Goal: Information Seeking & Learning: Learn about a topic

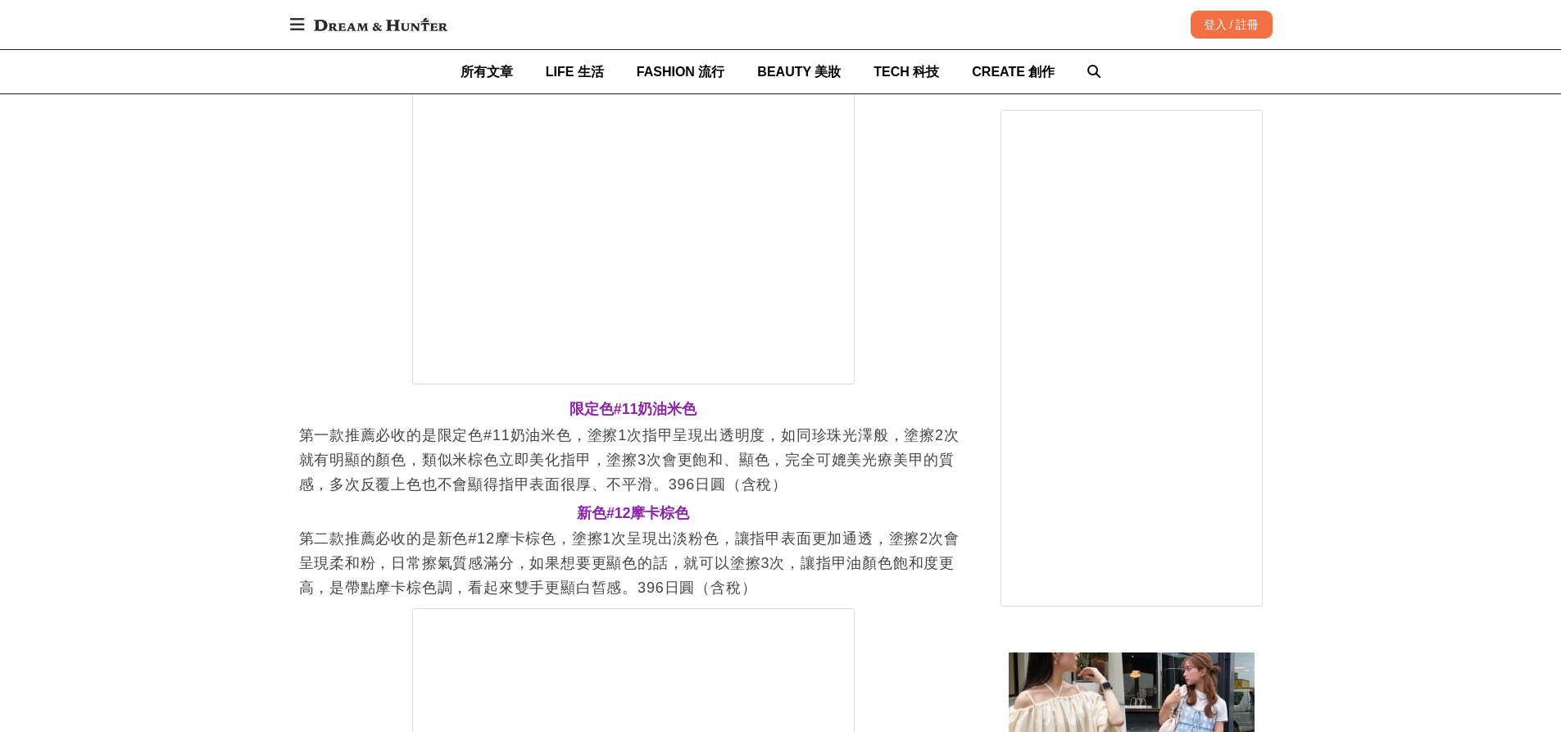
click at [360, 502] on div "CANMAKE指甲油之所以熱賣，能增加甲面的血色感，讓指甲看起來更漂亮就像是幫指甲塗上粉底液，自然遮蓋指甲的凹凸、顏色不均、泛黃等問題。塗擦1次當作指甲基底使…" at bounding box center [633, 127] width 669 height 4106
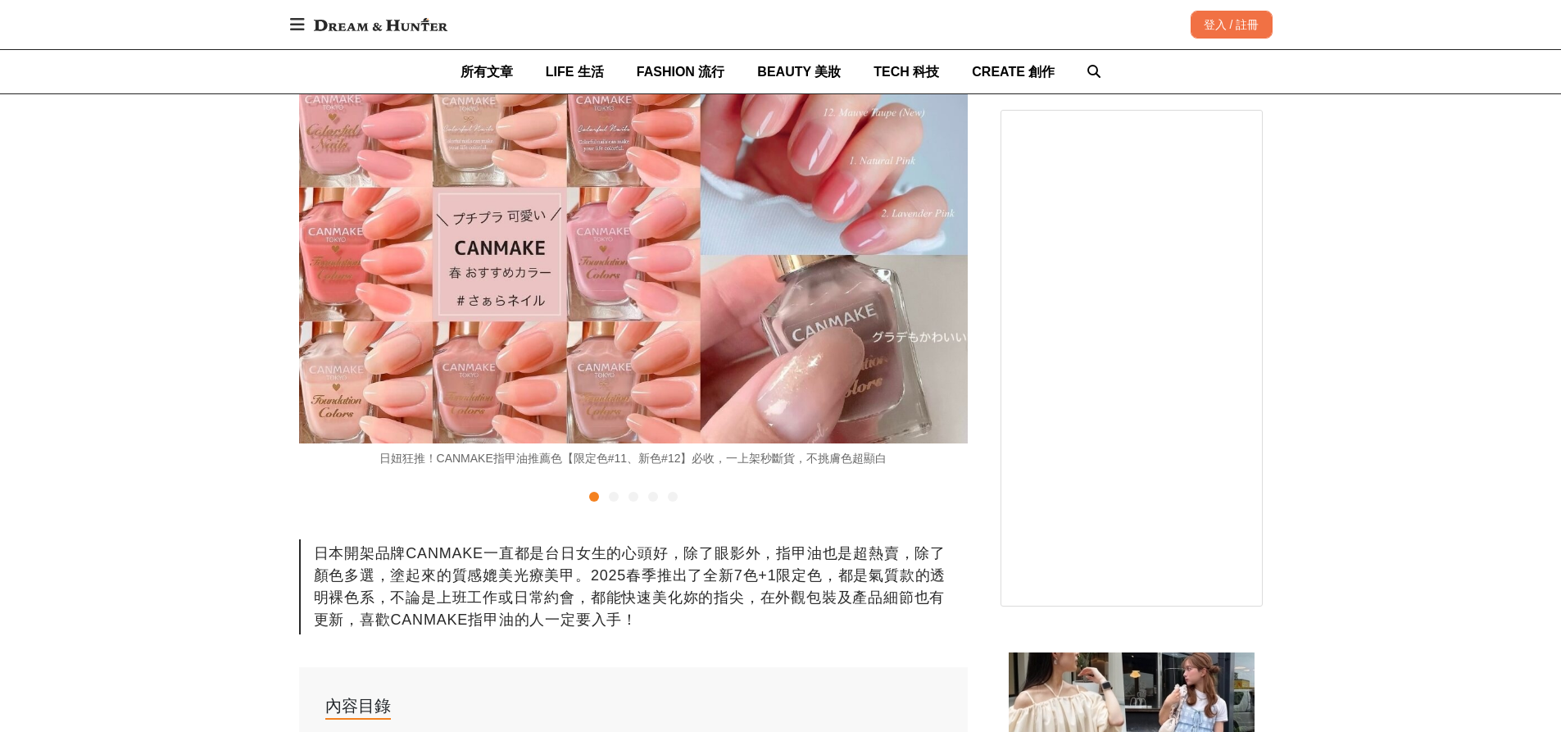
scroll to position [246, 0]
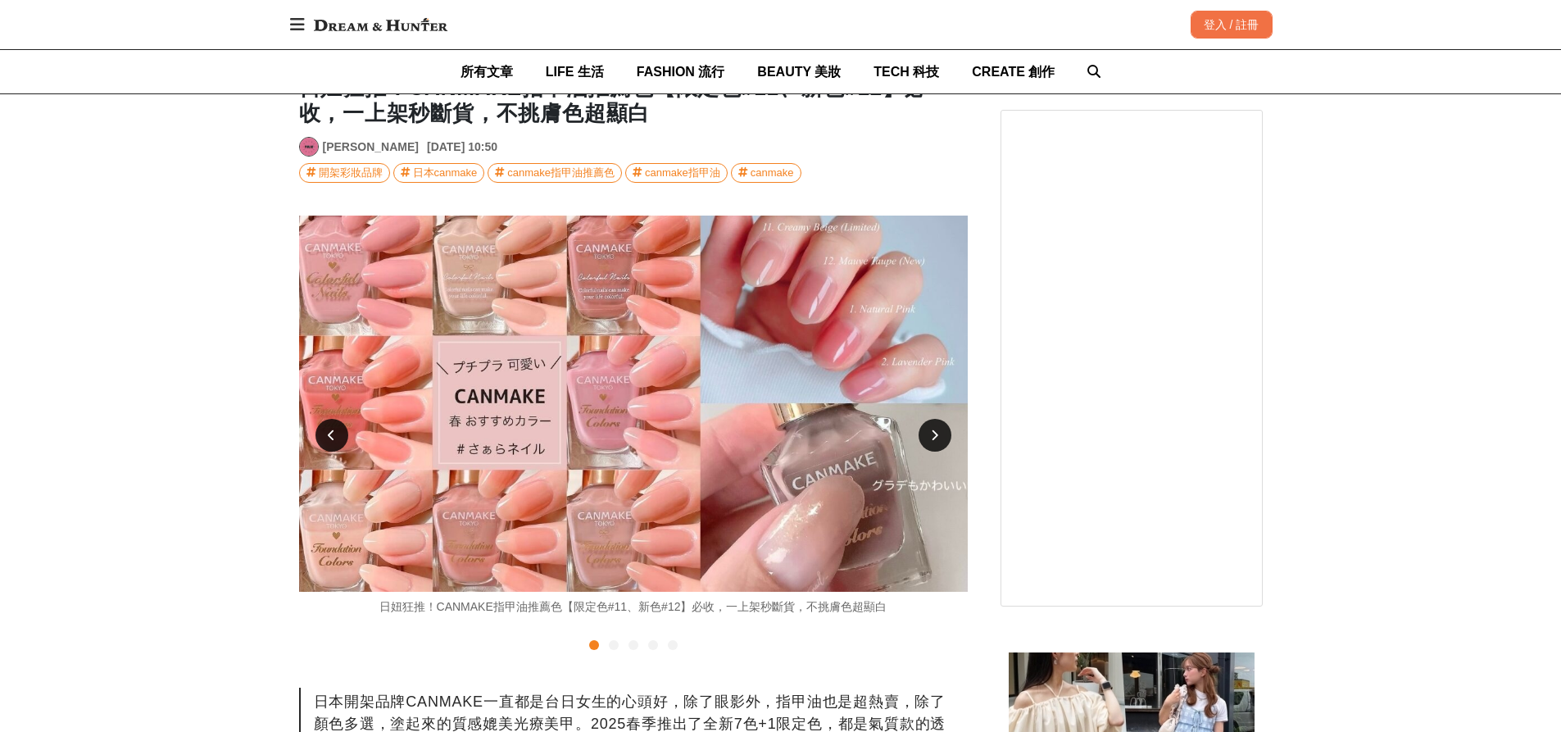
click at [940, 433] on div at bounding box center [935, 435] width 33 height 33
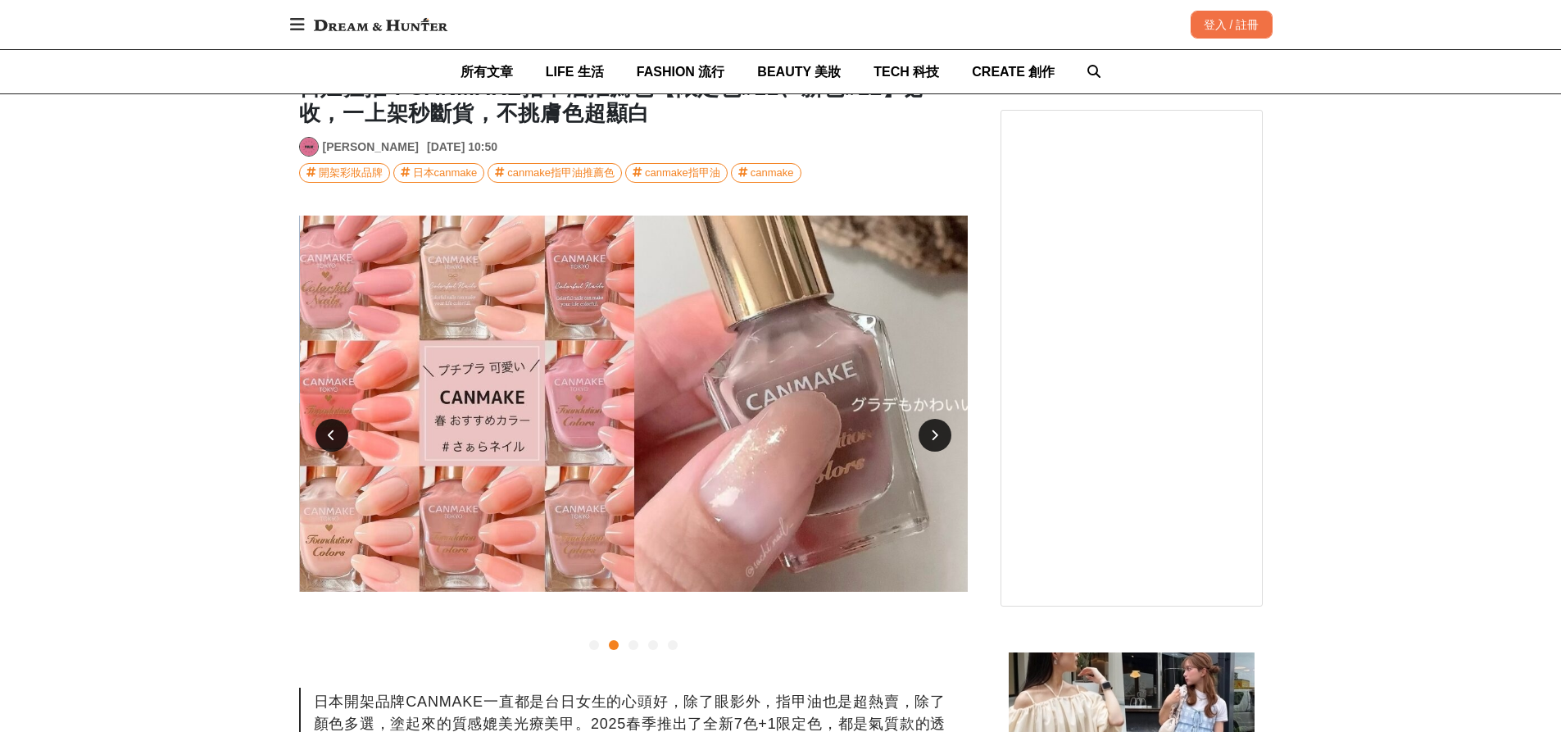
scroll to position [0, 669]
click at [940, 433] on div at bounding box center [935, 435] width 33 height 33
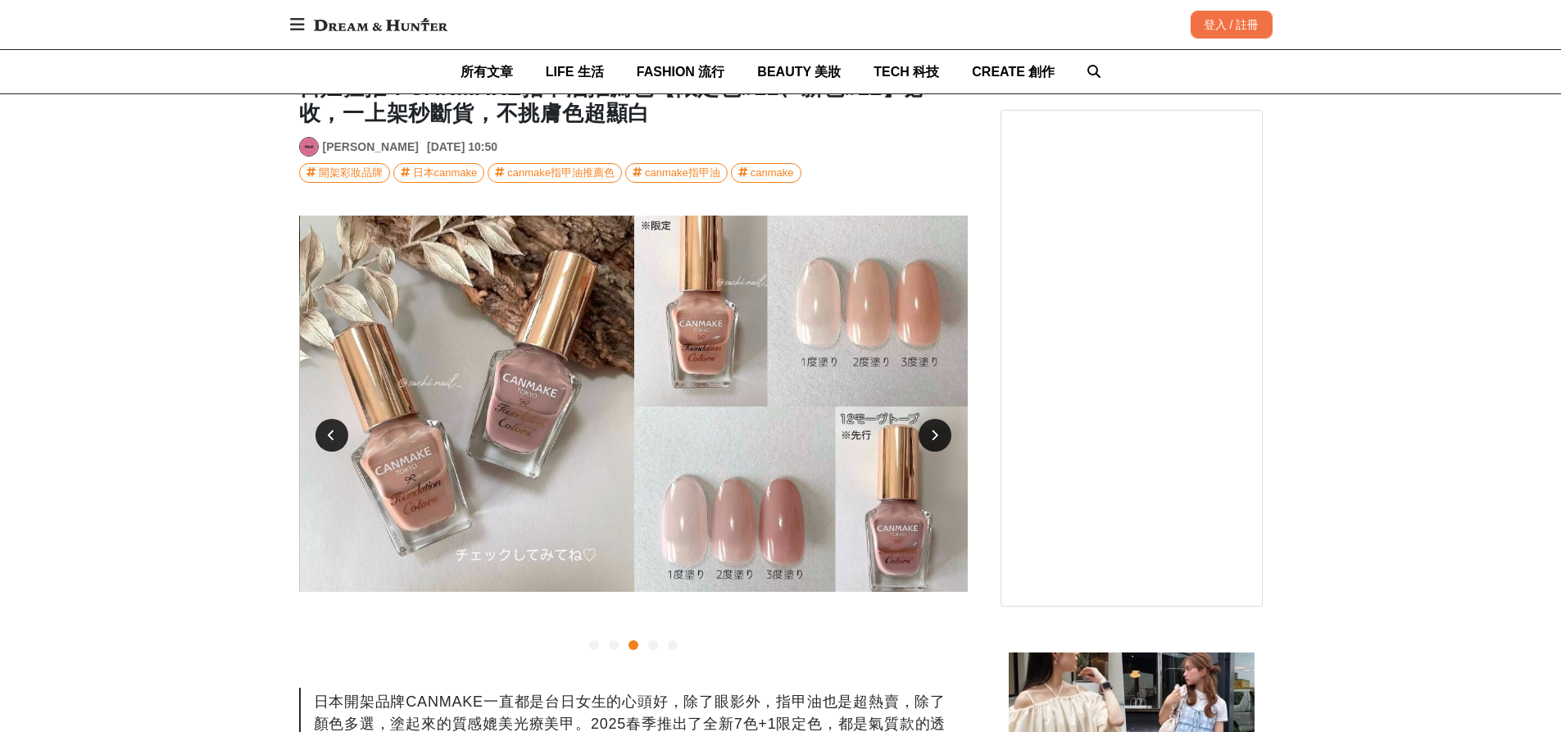
scroll to position [0, 1338]
click at [940, 433] on div at bounding box center [935, 435] width 33 height 33
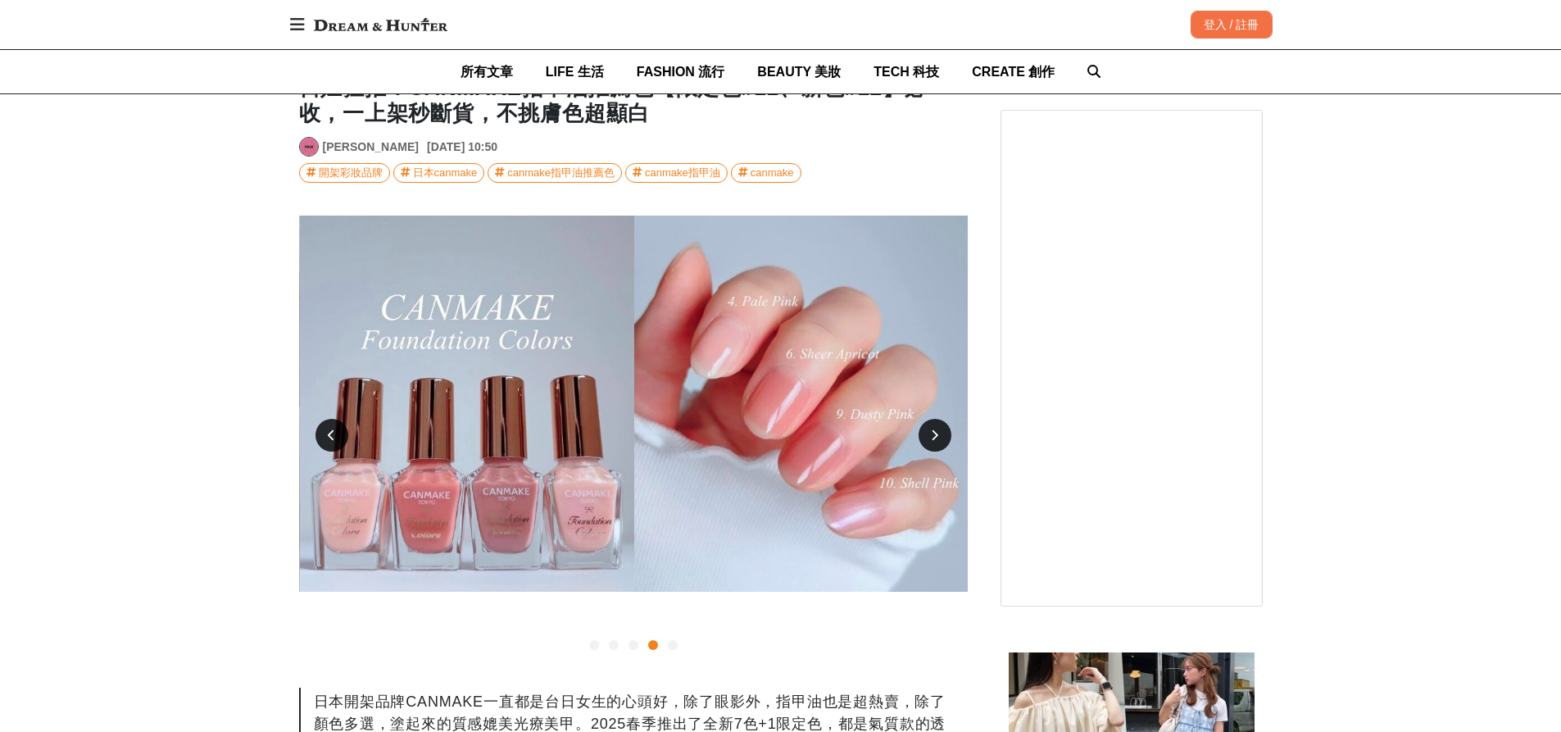
scroll to position [0, 2006]
click at [940, 433] on div at bounding box center [935, 435] width 33 height 33
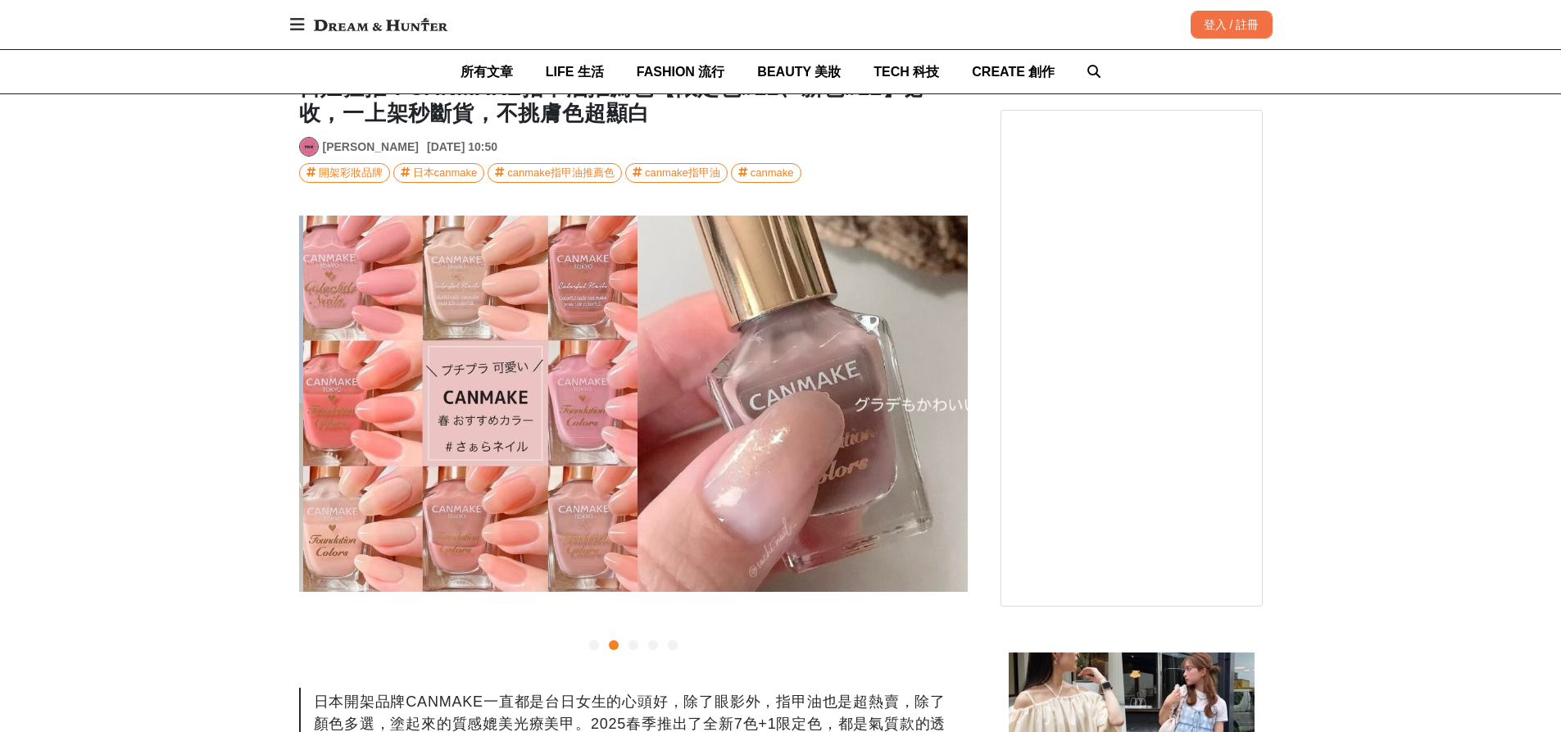
scroll to position [0, 669]
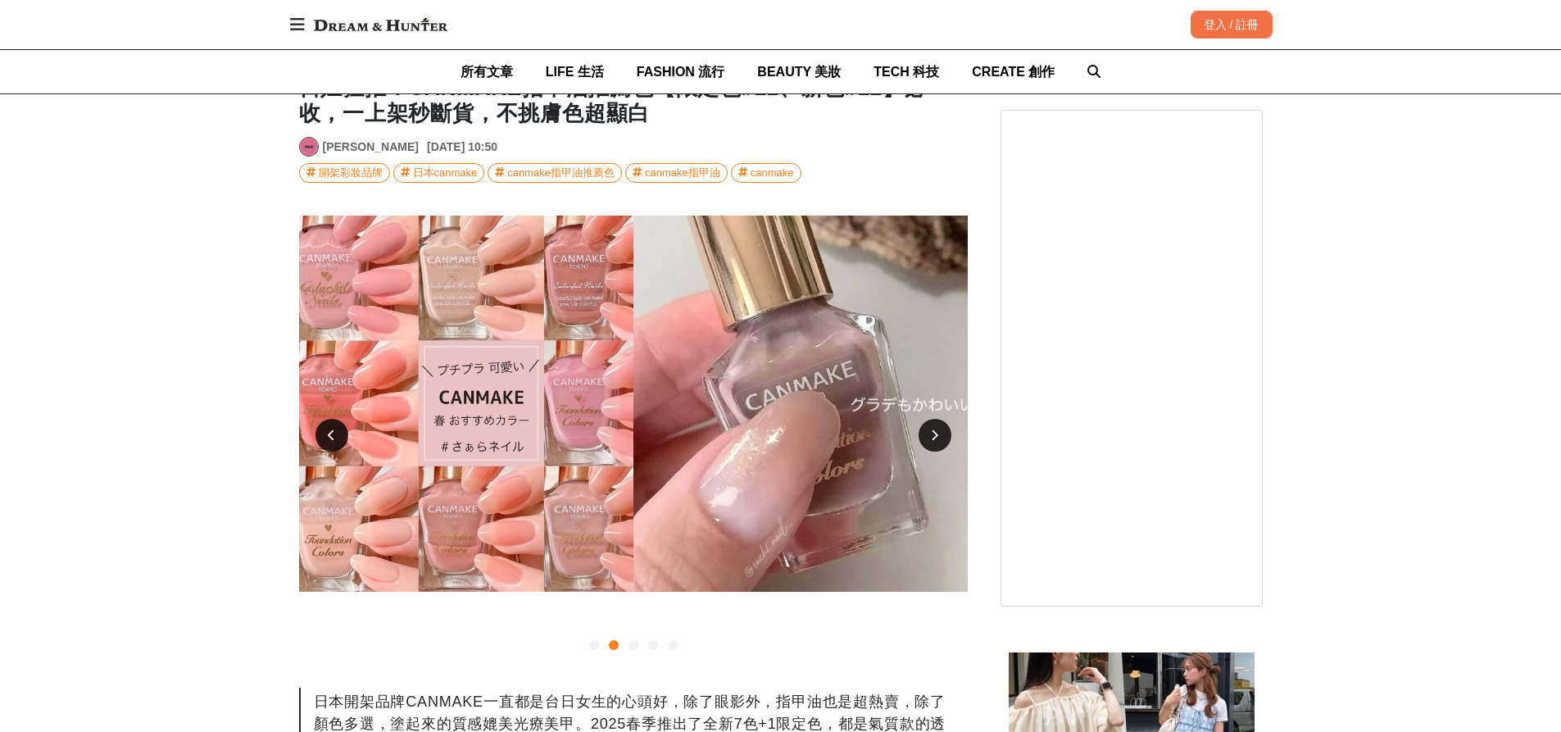
drag, startPoint x: 355, startPoint y: 645, endPoint x: 352, endPoint y: 629, distance: 15.9
click at [355, 645] on div at bounding box center [633, 645] width 669 height 20
click at [331, 429] on icon at bounding box center [331, 434] width 7 height 11
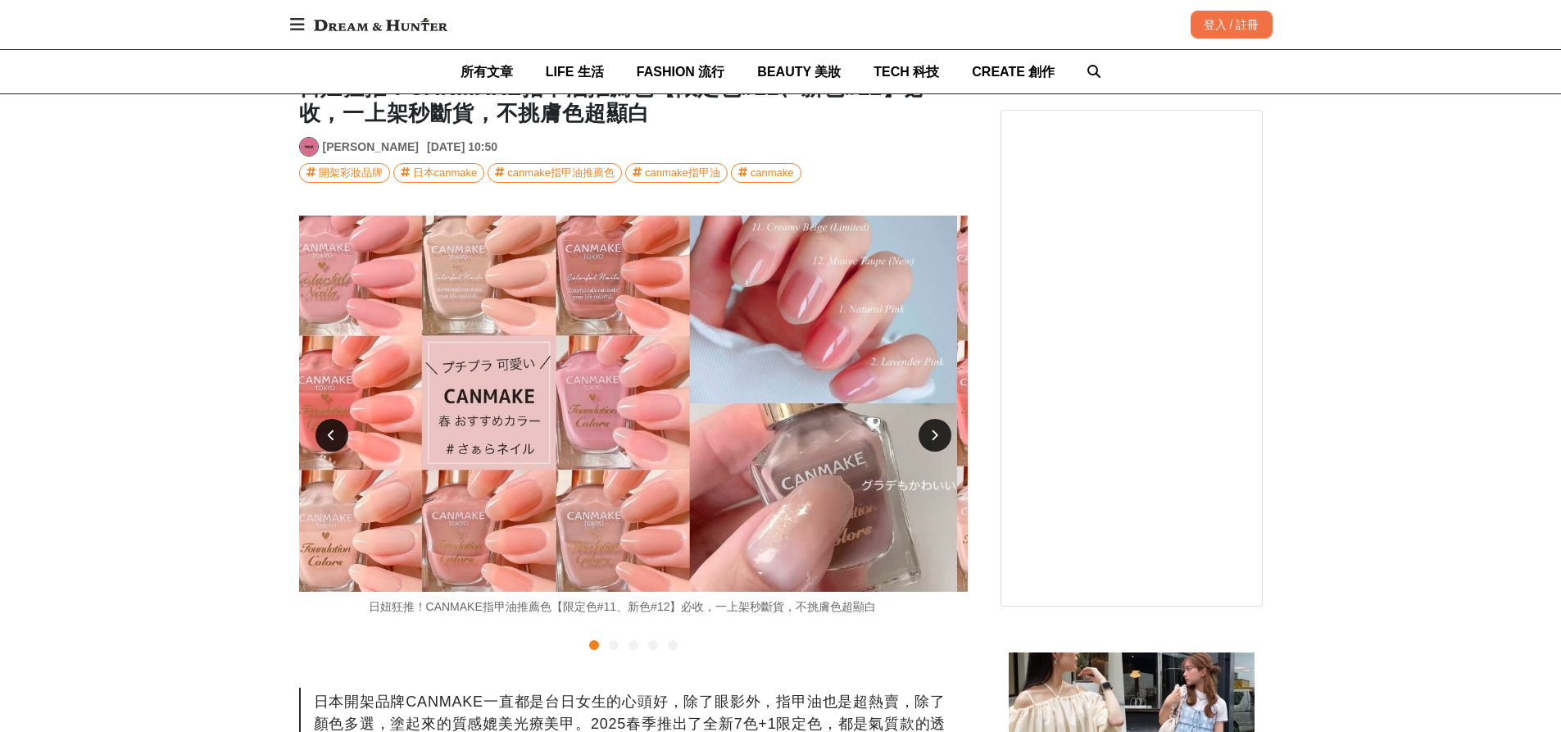
scroll to position [0, 0]
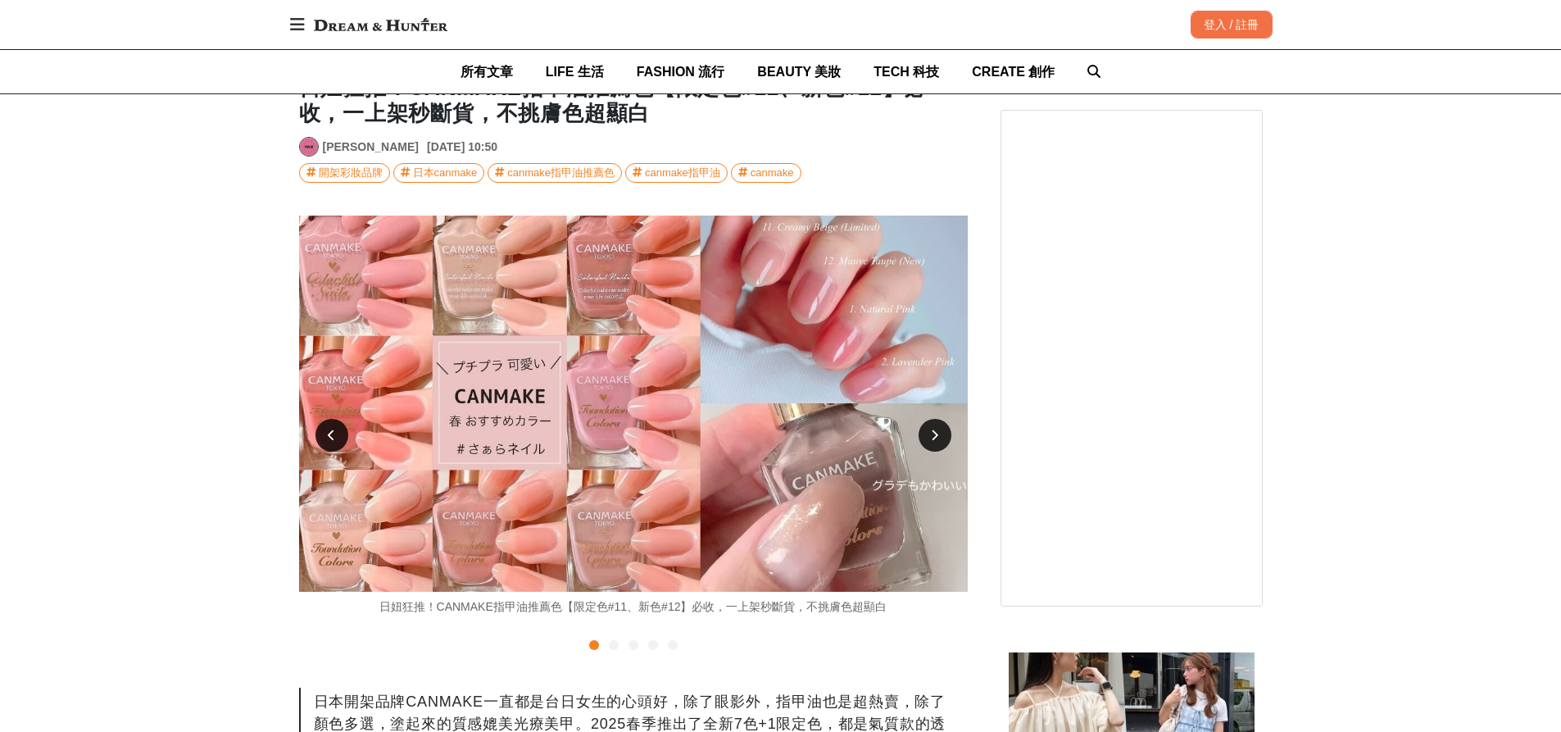
click at [331, 429] on icon at bounding box center [331, 434] width 7 height 11
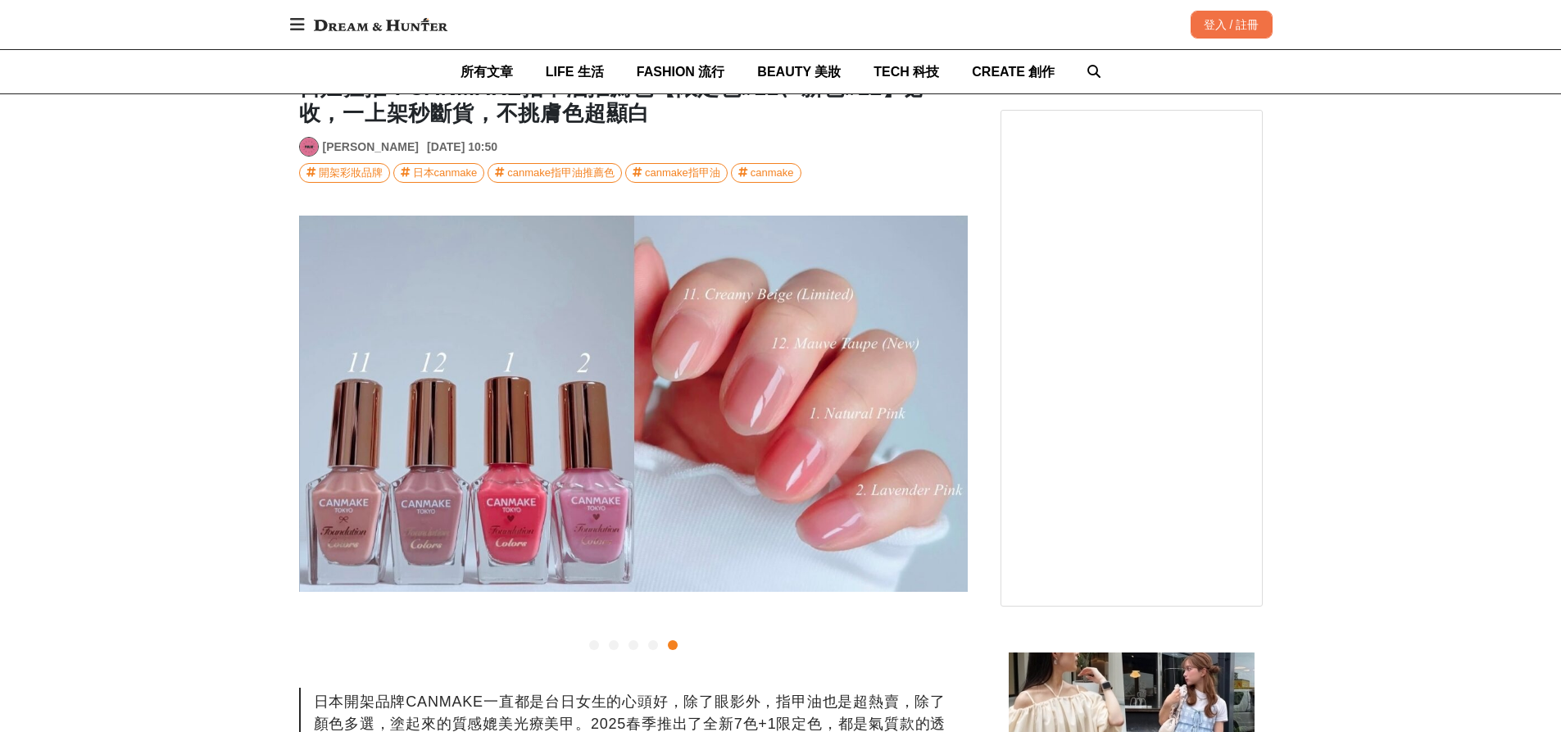
scroll to position [0, 2675]
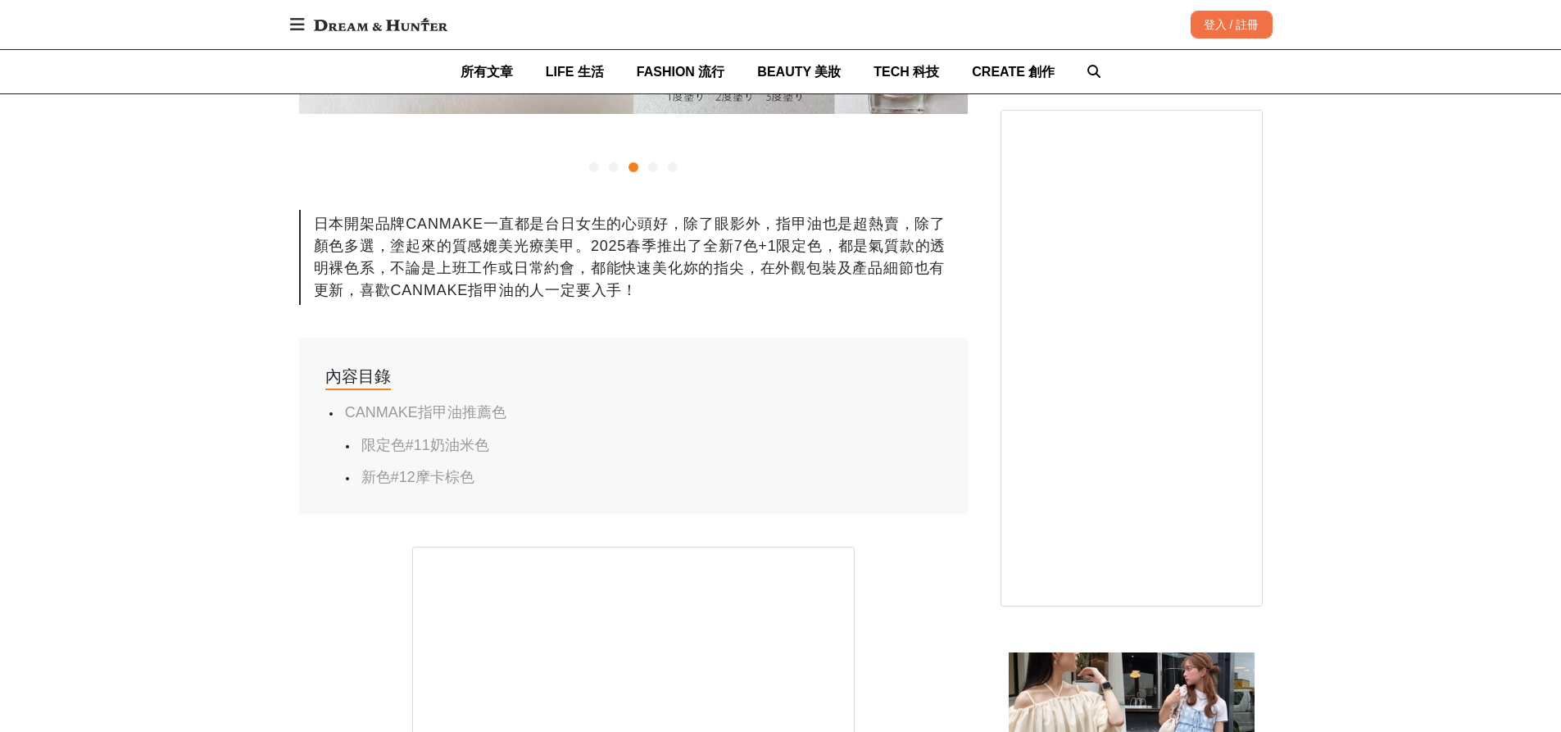
scroll to position [656, 0]
